Goal: Information Seeking & Learning: Learn about a topic

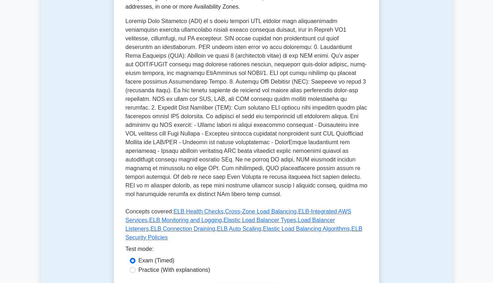
scroll to position [170, 0]
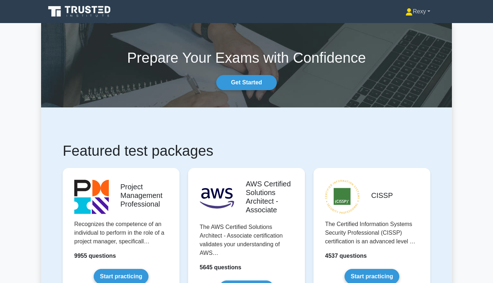
click at [417, 17] on link "Rexy" at bounding box center [417, 11] width 59 height 14
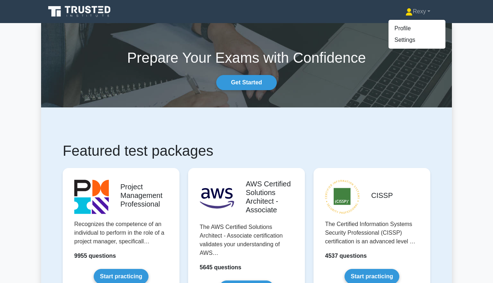
click at [287, 142] on h1 "Featured test packages" at bounding box center [247, 150] width 368 height 17
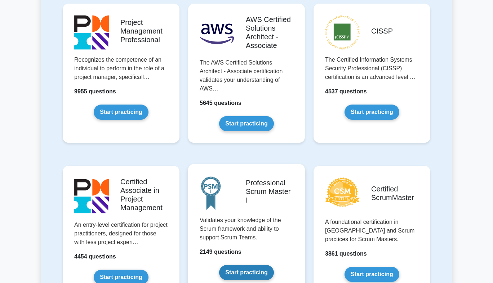
scroll to position [164, 0]
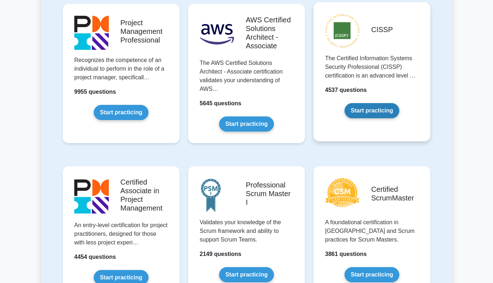
click at [374, 111] on link "Start practicing" at bounding box center [372, 110] width 54 height 15
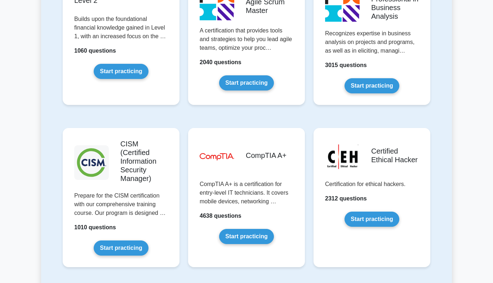
scroll to position [990, 0]
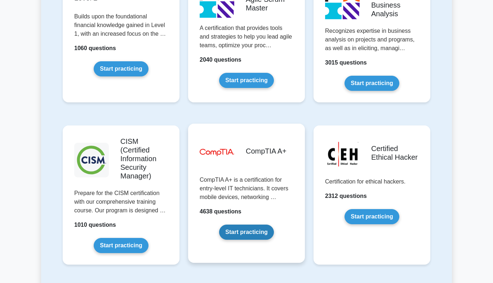
click at [264, 225] on link "Start practicing" at bounding box center [246, 232] width 54 height 15
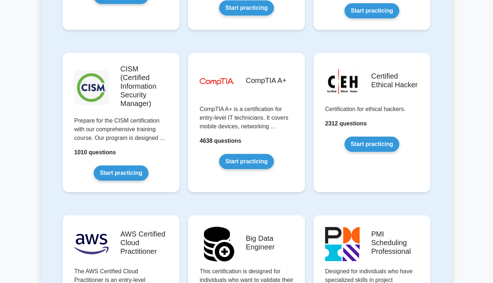
scroll to position [1062, 0]
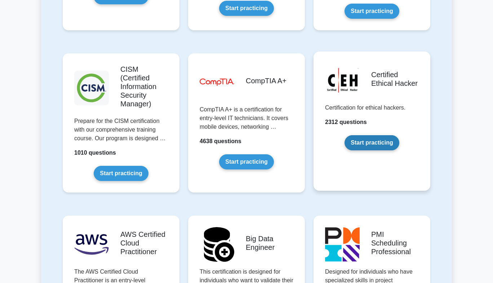
click at [370, 135] on link "Start practicing" at bounding box center [372, 142] width 54 height 15
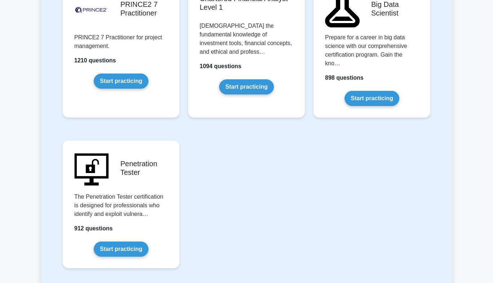
scroll to position [1621, 0]
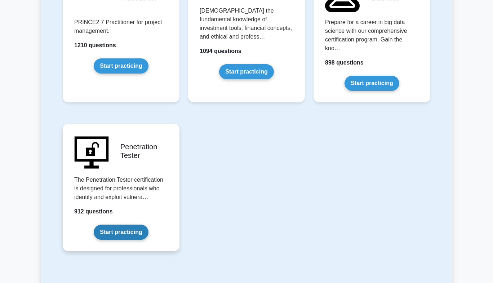
click at [117, 225] on link "Start practicing" at bounding box center [121, 232] width 54 height 15
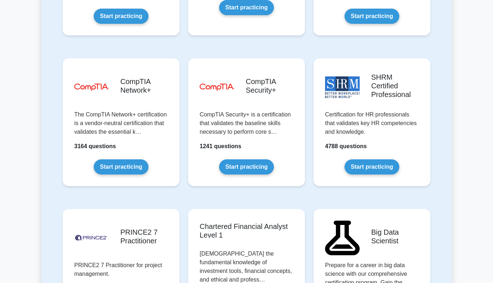
scroll to position [1343, 0]
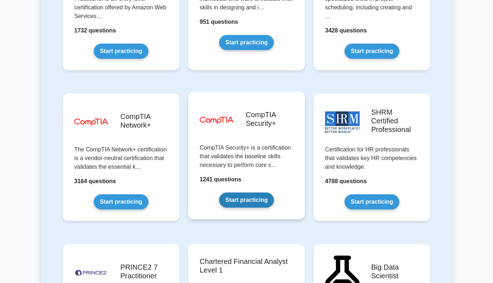
click at [245, 192] on link "Start practicing" at bounding box center [246, 199] width 54 height 15
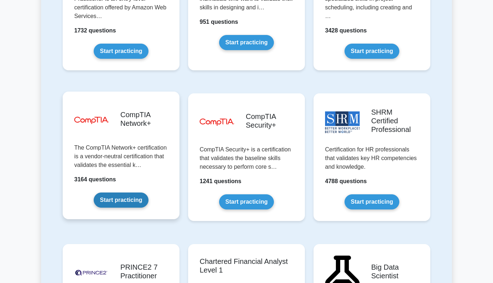
click at [143, 192] on link "Start practicing" at bounding box center [121, 199] width 54 height 15
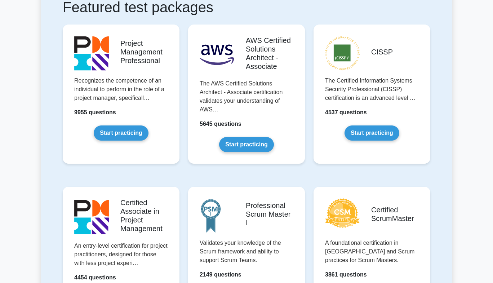
scroll to position [179, 0]
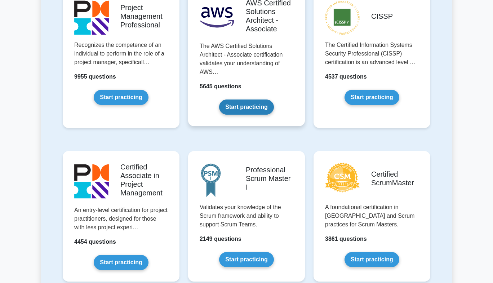
click at [262, 110] on link "Start practicing" at bounding box center [246, 106] width 54 height 15
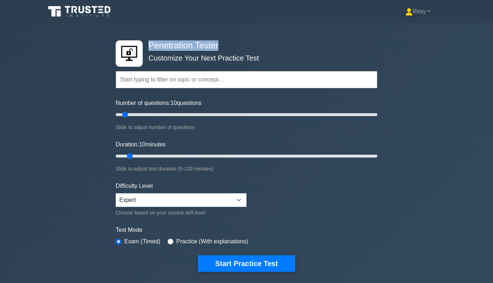
drag, startPoint x: 147, startPoint y: 45, endPoint x: 227, endPoint y: 45, distance: 79.6
click at [227, 45] on h4 "Penetration Tester" at bounding box center [244, 45] width 196 height 10
copy h4 "Penetration Tester"
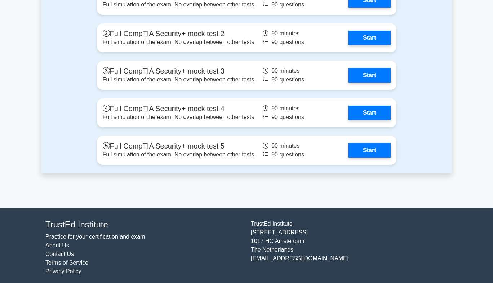
scroll to position [1358, 0]
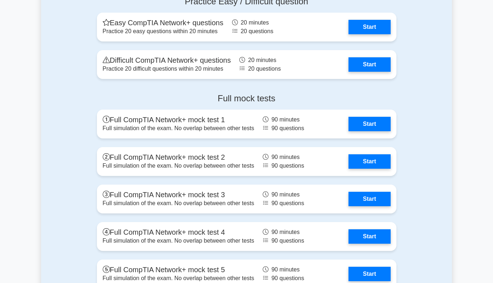
scroll to position [1270, 0]
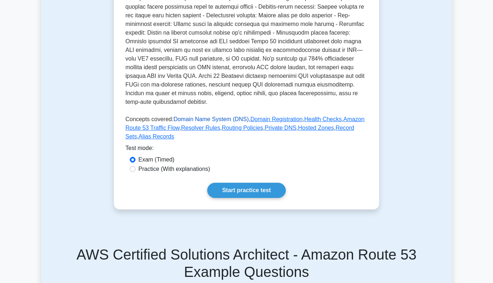
click at [196, 118] on link "Domain Name System (DNS)" at bounding box center [210, 119] width 75 height 6
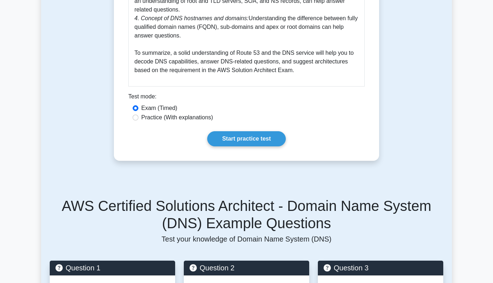
scroll to position [545, 0]
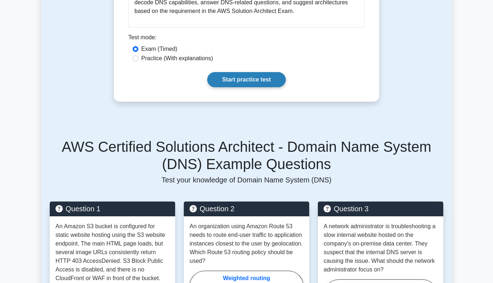
click at [246, 77] on link "Start practice test" at bounding box center [246, 79] width 78 height 15
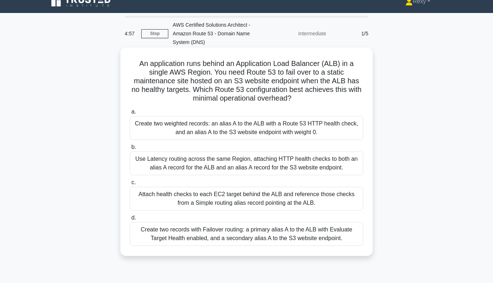
scroll to position [9, 0]
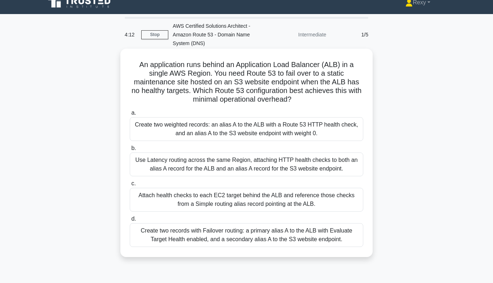
click at [204, 229] on div "Create two records with Failover routing: a primary alias A to the ALB with Eva…" at bounding box center [247, 235] width 234 height 24
click at [130, 221] on input "d. Create two records with Failover routing: a primary alias A to the ALB with …" at bounding box center [130, 219] width 0 height 5
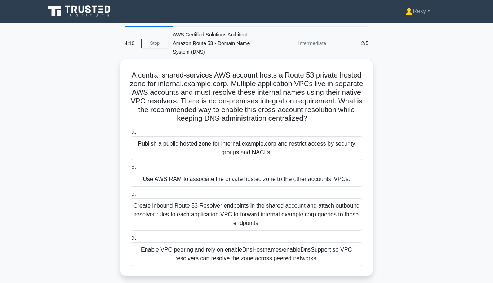
scroll to position [0, 0]
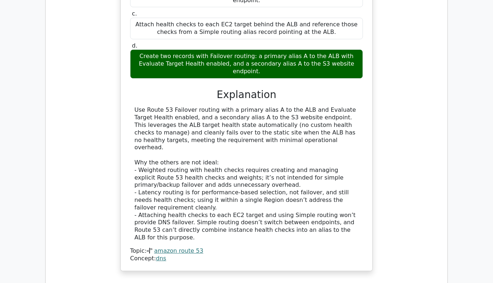
scroll to position [621, 0]
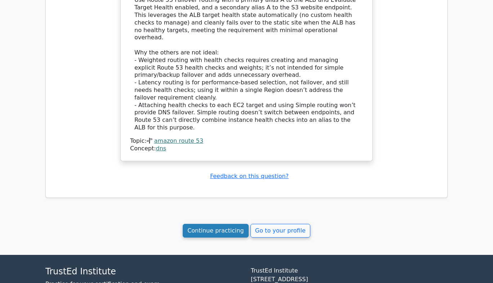
click at [217, 224] on link "Continue practicing" at bounding box center [216, 231] width 66 height 14
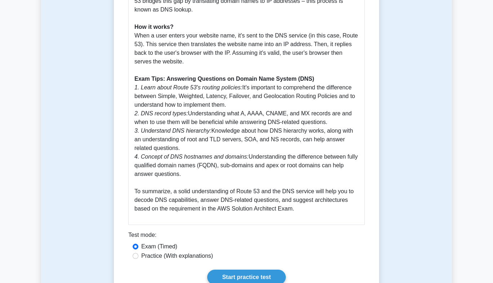
scroll to position [568, 0]
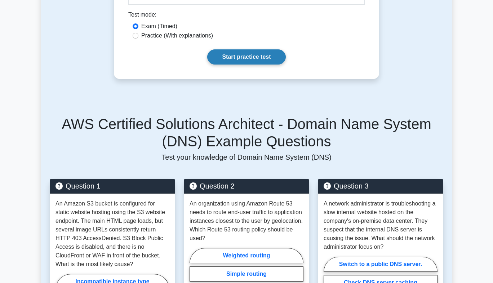
click at [228, 58] on link "Start practice test" at bounding box center [246, 56] width 78 height 15
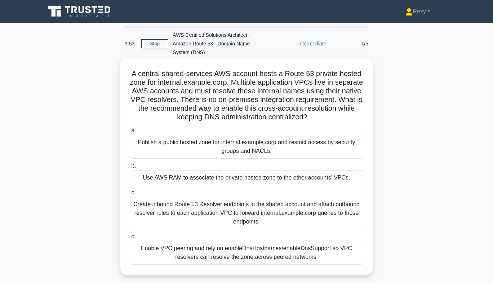
click at [215, 174] on div "Use AWS RAM to associate the private hosted zone to the other accounts’ VPCs." at bounding box center [247, 177] width 234 height 15
click at [130, 168] on input "b. Use AWS RAM to associate the private hosted zone to the other accounts’ VPCs." at bounding box center [130, 166] width 0 height 5
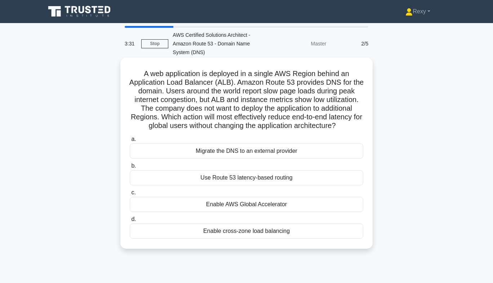
click at [236, 177] on div "Use Route 53 latency-based routing" at bounding box center [247, 177] width 234 height 15
click at [130, 168] on input "b. Use Route 53 latency-based routing" at bounding box center [130, 166] width 0 height 5
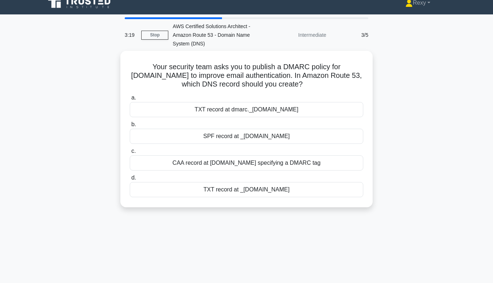
scroll to position [9, 0]
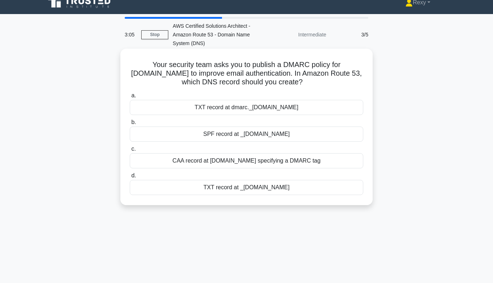
click at [313, 108] on div "TXT record at dmarc._[DOMAIN_NAME]" at bounding box center [247, 107] width 234 height 15
click at [130, 98] on input "a. TXT record at dmarc._domainkey.example.com" at bounding box center [130, 95] width 0 height 5
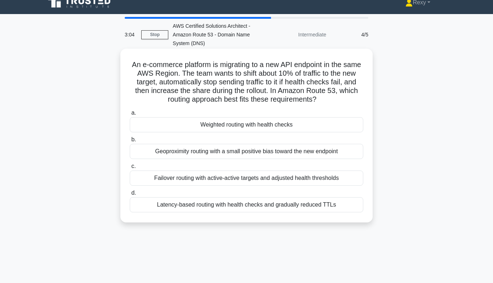
scroll to position [0, 0]
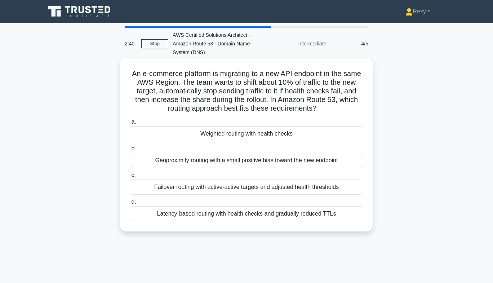
click at [294, 136] on div "Weighted routing with health checks" at bounding box center [247, 133] width 234 height 15
click at [130, 124] on input "a. Weighted routing with health checks" at bounding box center [130, 122] width 0 height 5
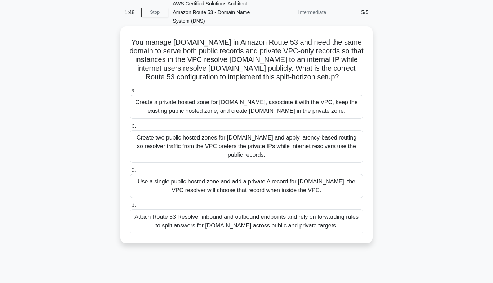
scroll to position [32, 0]
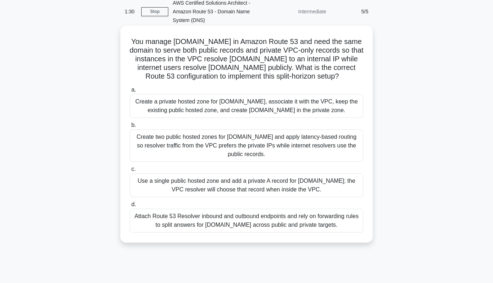
click at [296, 183] on div "Use a single public hosted zone and add a private A record for [DOMAIN_NAME]; t…" at bounding box center [247, 185] width 234 height 24
click at [130, 172] on input "c. Use a single public hosted zone and add a private A record for db.example.co…" at bounding box center [130, 169] width 0 height 5
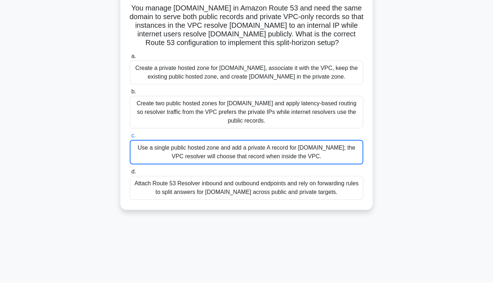
scroll to position [106, 0]
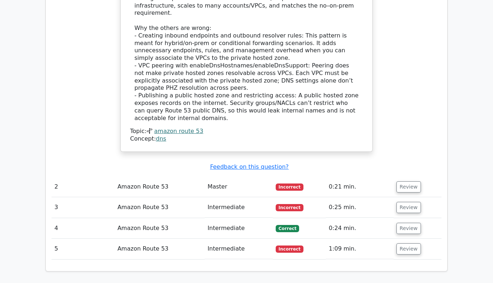
scroll to position [668, 0]
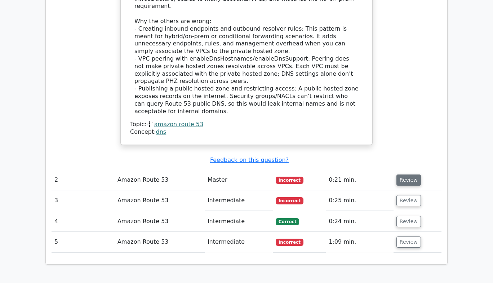
click at [405, 174] on button "Review" at bounding box center [408, 179] width 25 height 11
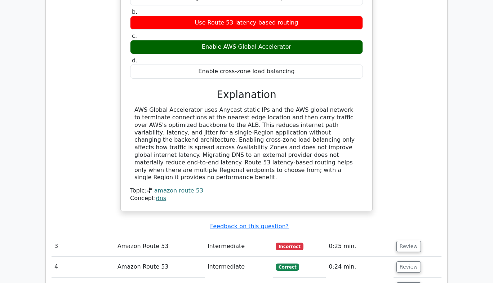
scroll to position [968, 0]
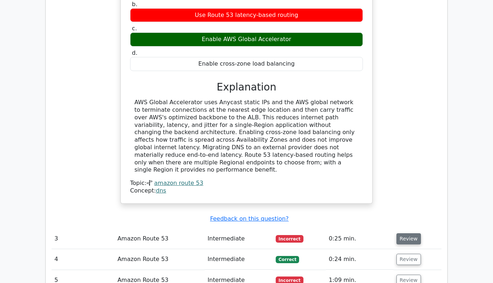
click at [403, 233] on button "Review" at bounding box center [408, 238] width 25 height 11
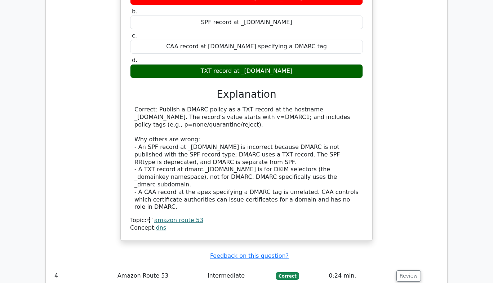
scroll to position [1276, 0]
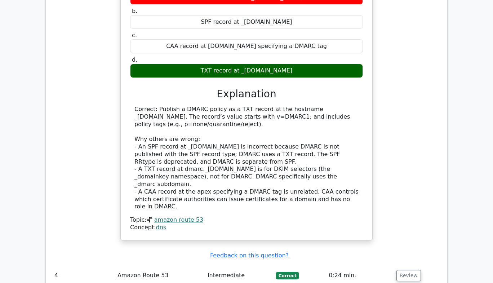
click at [406, 270] on button "Review" at bounding box center [408, 275] width 25 height 11
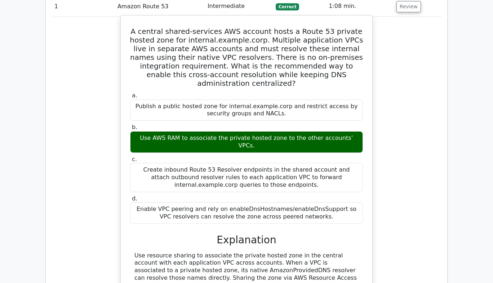
scroll to position [364, 0]
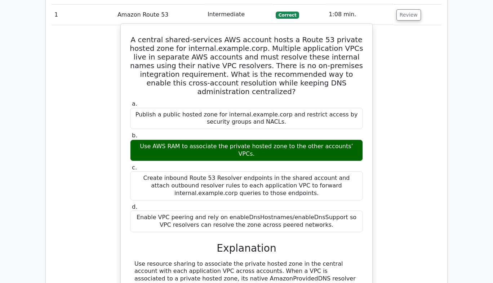
click at [139, 132] on label "b. Use AWS RAM to associate the private hosted zone to the other accounts’ VPCs." at bounding box center [246, 146] width 233 height 29
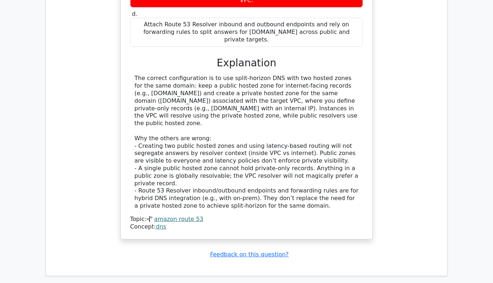
scroll to position [2228, 0]
